Goal: Navigation & Orientation: Find specific page/section

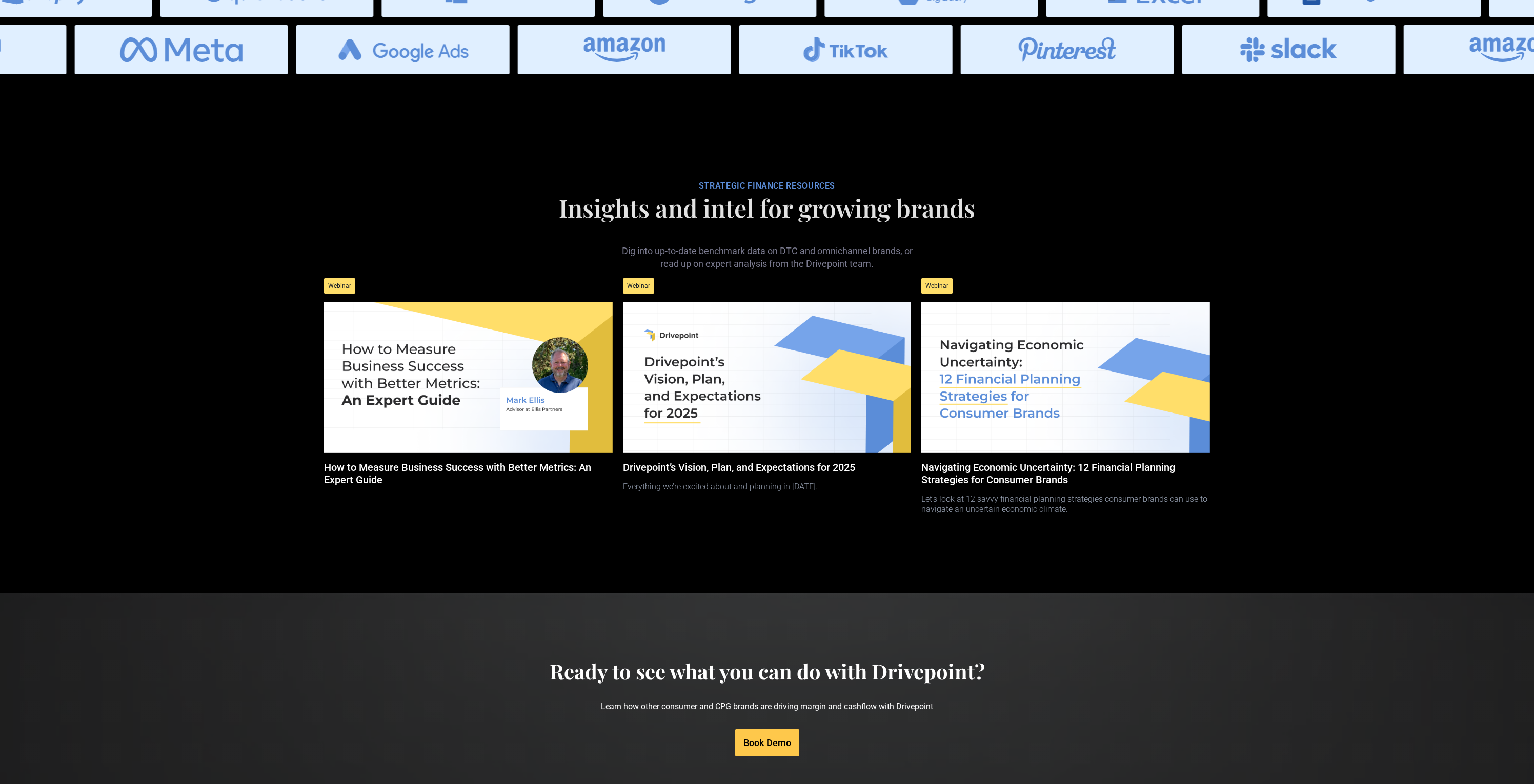
click at [459, 659] on div "Ready to see what you can do with Drivepoint? Learn how other consumer and CPG …" at bounding box center [766, 708] width 1493 height 98
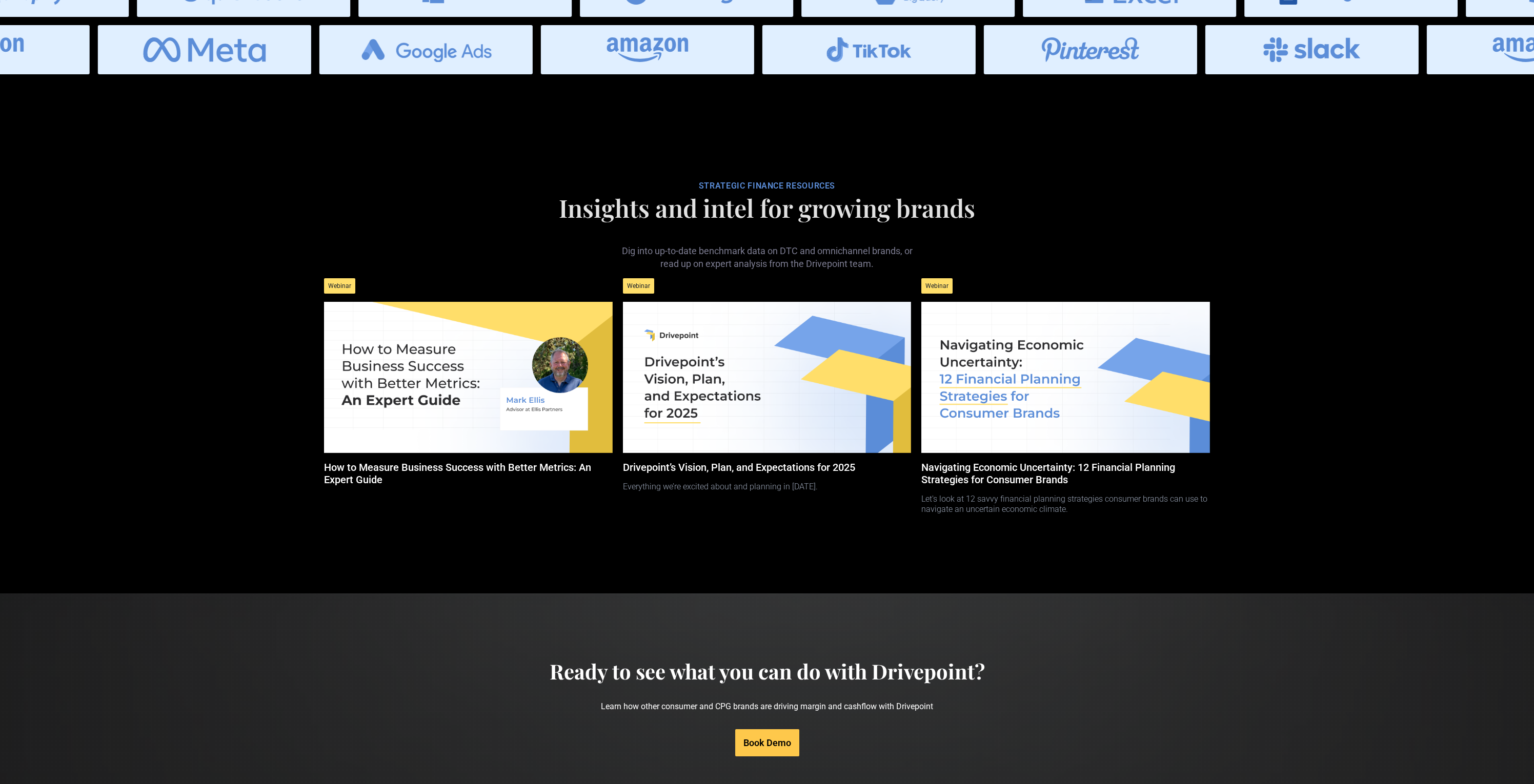
scroll to position [4317, 0]
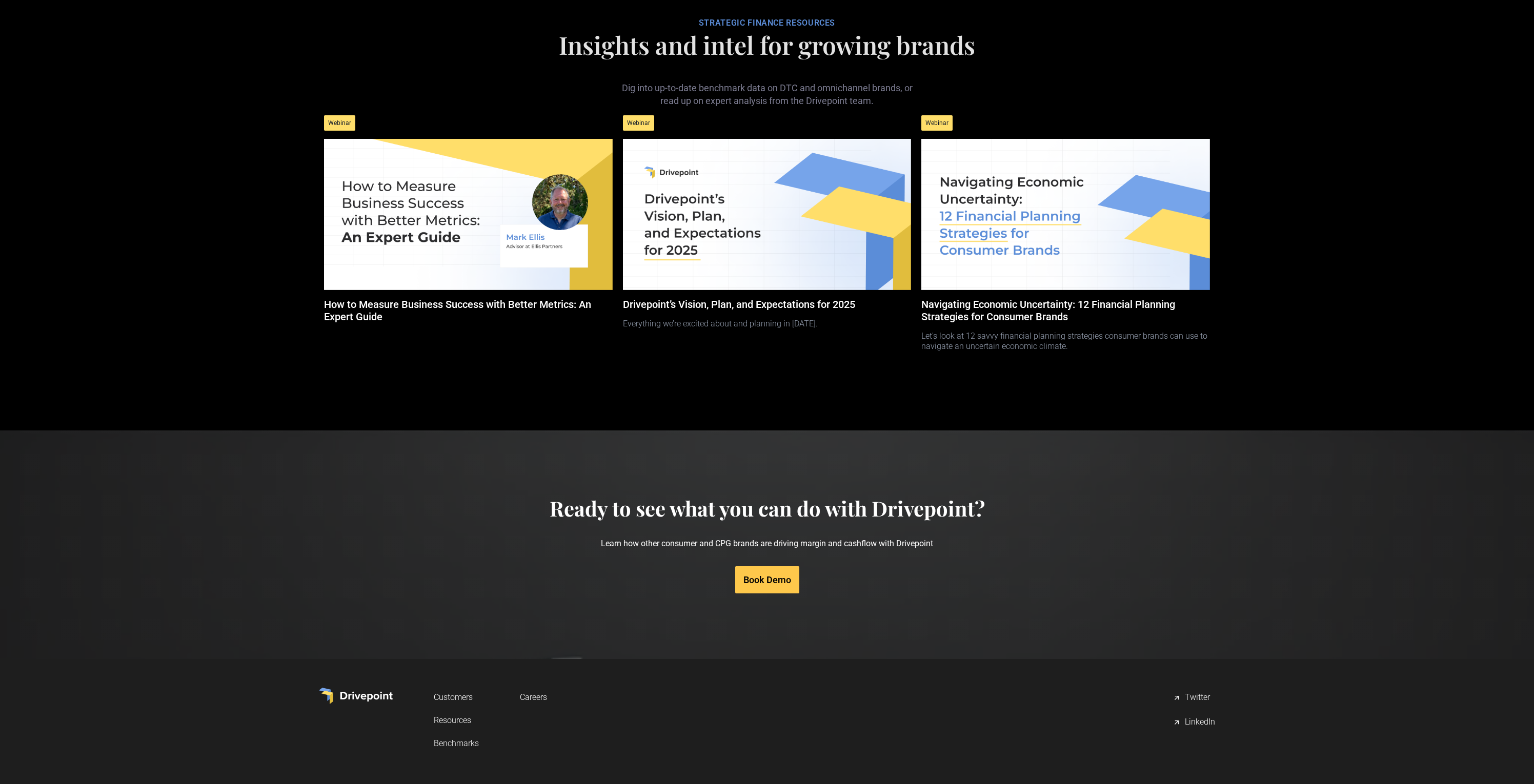
click at [520, 688] on link "Careers" at bounding box center [534, 697] width 27 height 19
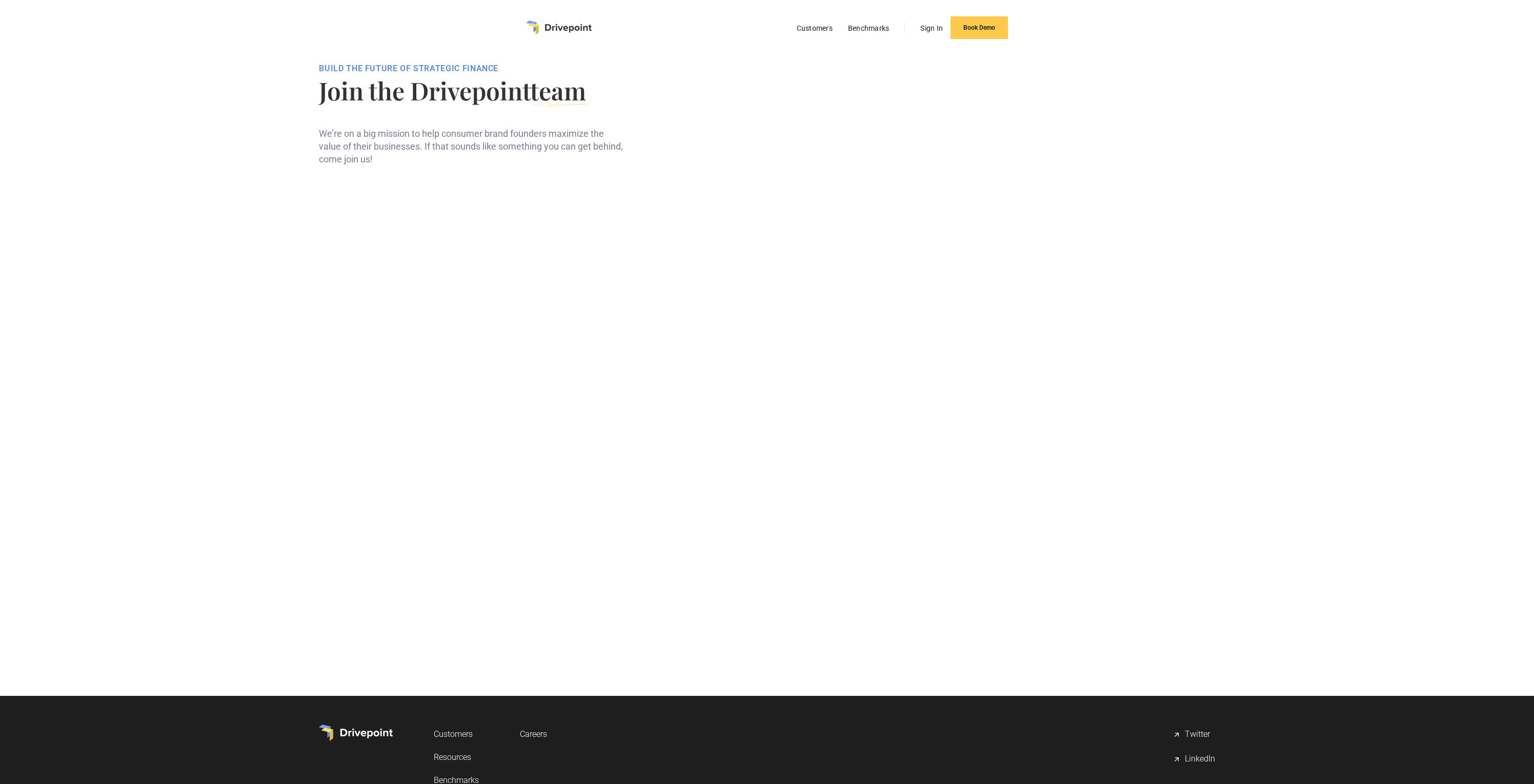
click at [569, 25] on img "home" at bounding box center [559, 27] width 66 height 14
